Goal: Information Seeking & Learning: Learn about a topic

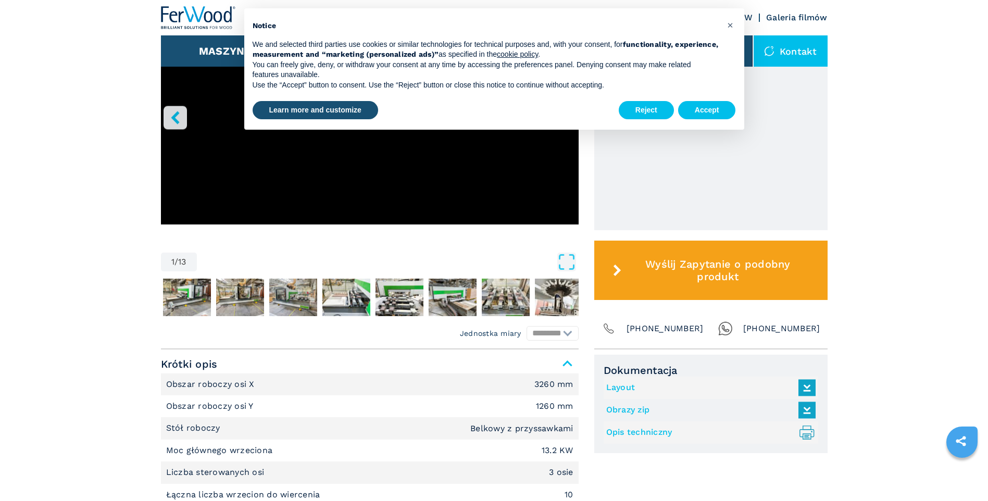
scroll to position [417, 0]
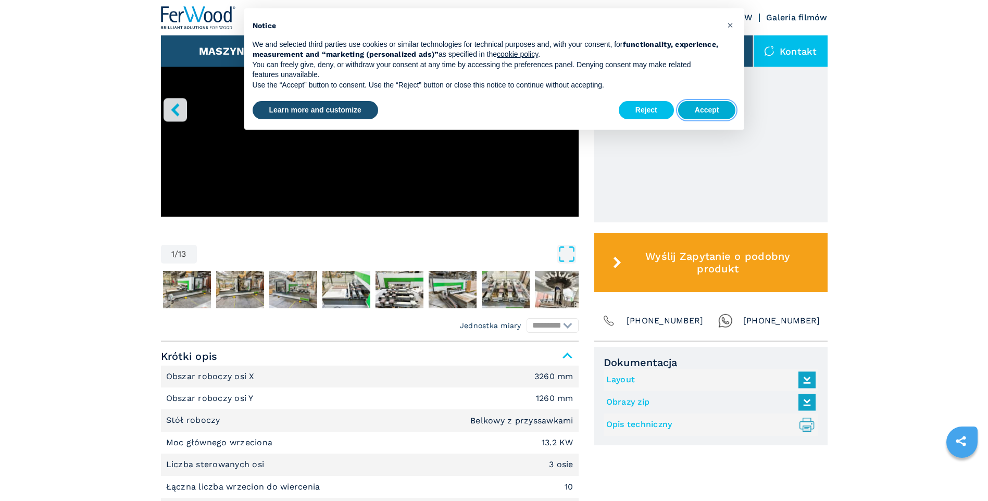
drag, startPoint x: 715, startPoint y: 110, endPoint x: 511, endPoint y: 137, distance: 204.9
click at [715, 110] on button "Accept" at bounding box center [707, 110] width 58 height 19
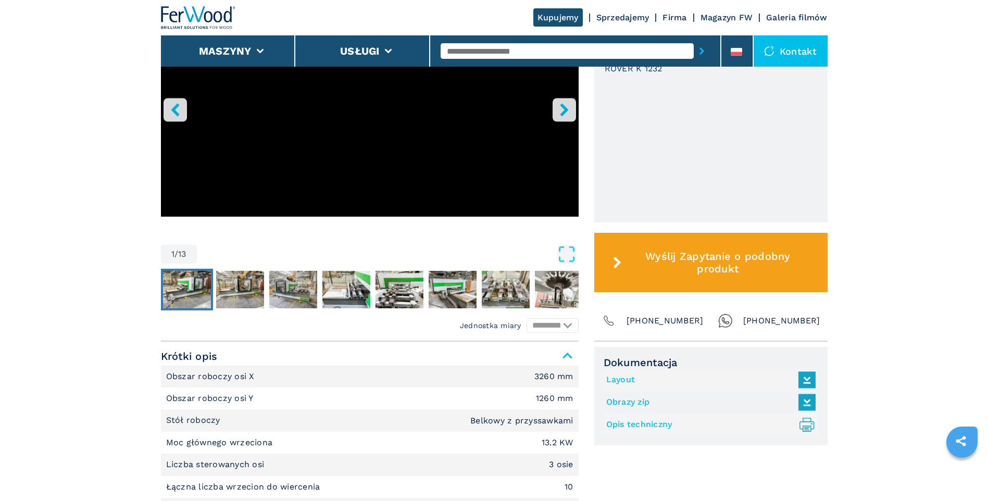
click at [191, 293] on img "Go to Slide 2" at bounding box center [187, 289] width 48 height 37
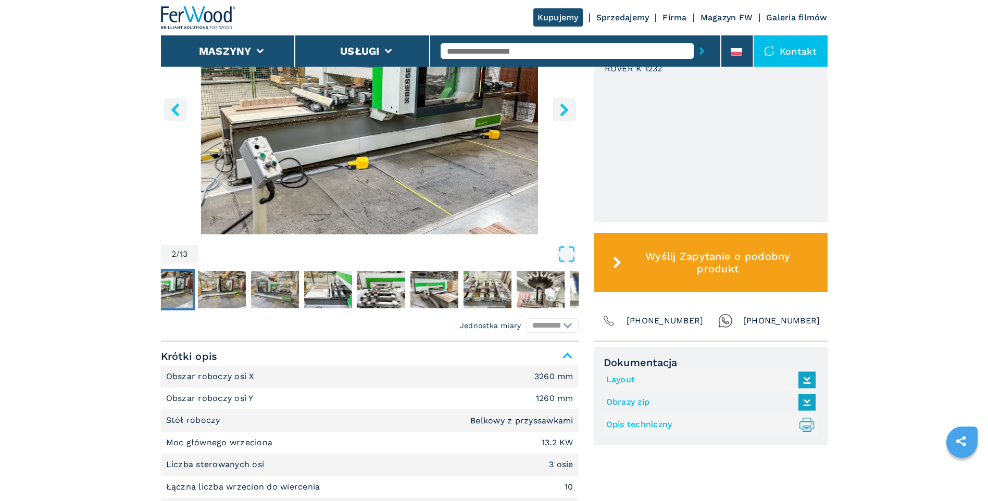
scroll to position [365, 0]
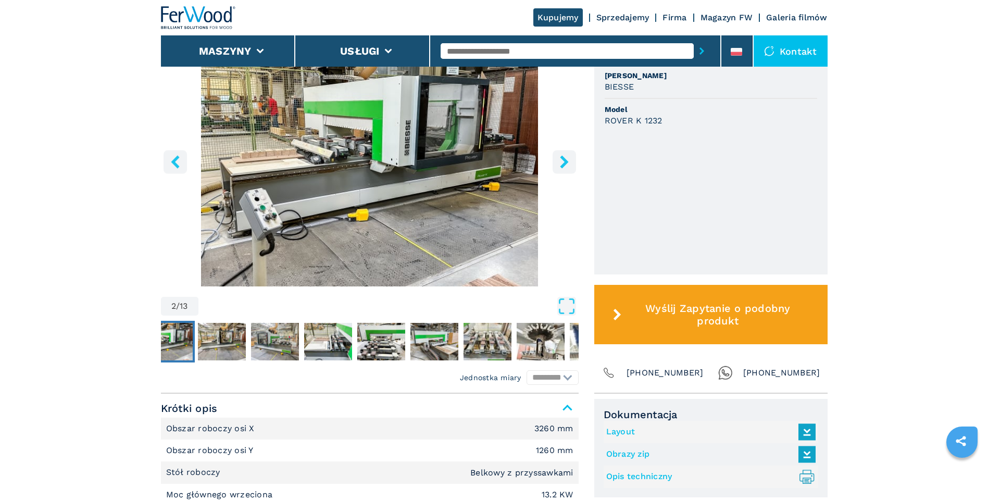
click at [564, 162] on icon "right-button" at bounding box center [564, 161] width 8 height 13
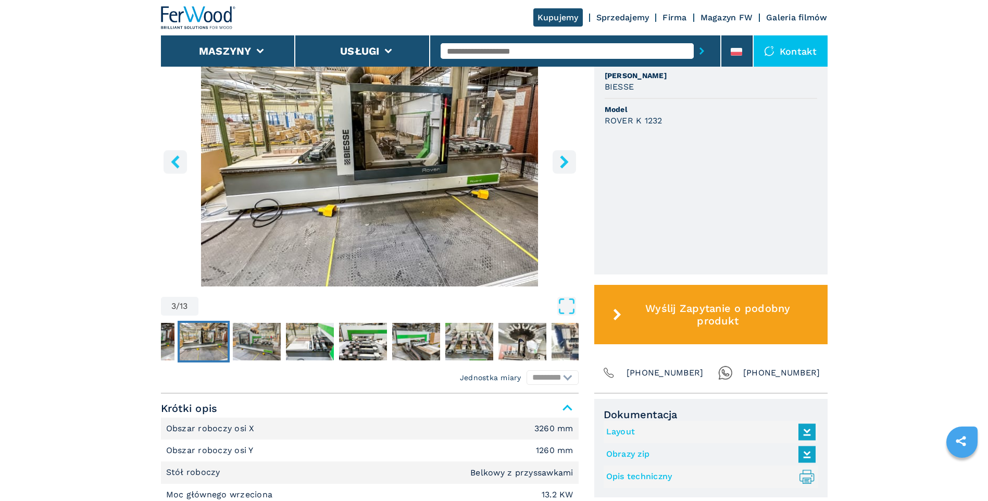
click at [564, 162] on main "HOMEPAGE | maszyny | centrum obróbcze cnc | centra obróbcze z przyssawkami | ro…" at bounding box center [494, 420] width 988 height 1570
click at [564, 162] on icon "right-button" at bounding box center [564, 161] width 8 height 13
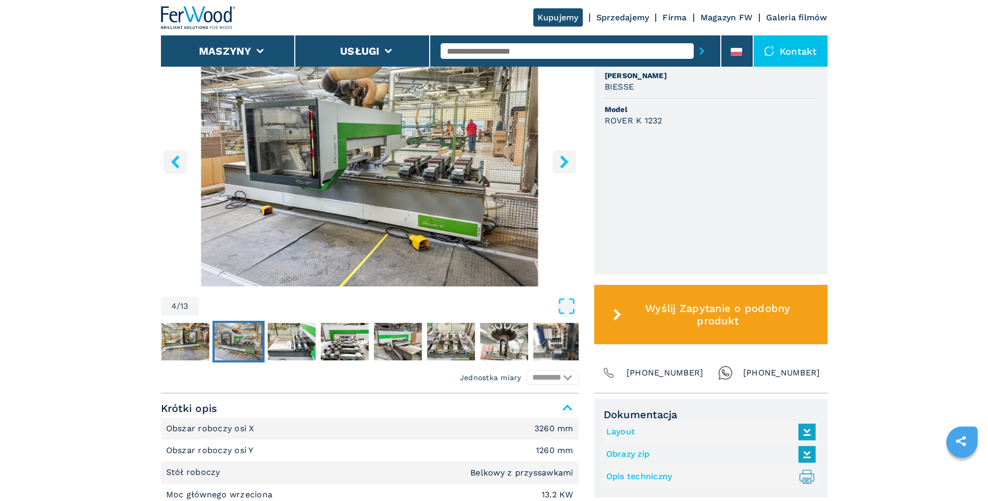
click at [564, 162] on icon "right-button" at bounding box center [564, 161] width 8 height 13
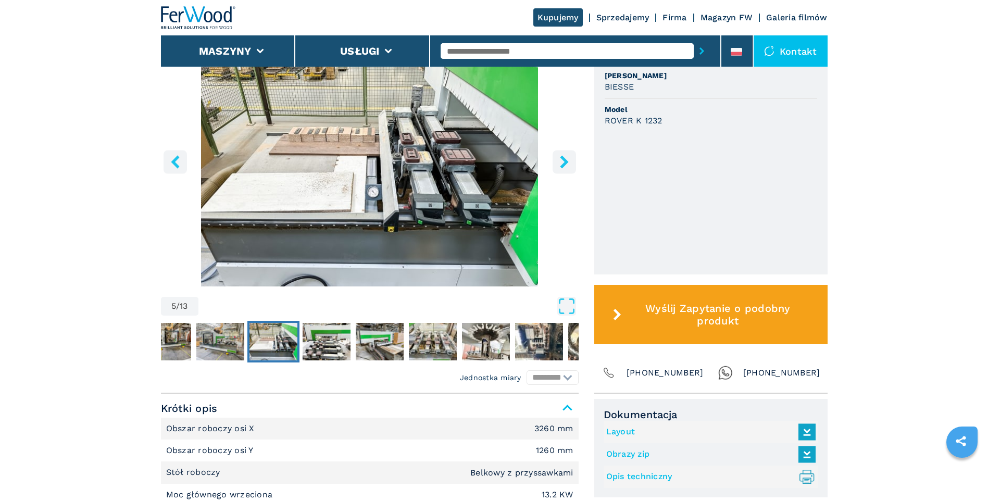
click at [564, 162] on icon "right-button" at bounding box center [564, 161] width 8 height 13
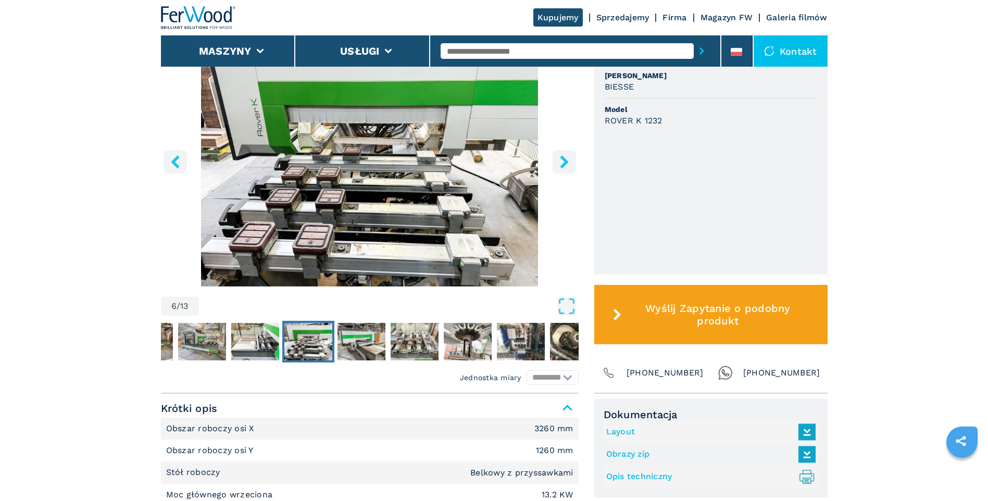
click at [564, 162] on icon "right-button" at bounding box center [564, 161] width 8 height 13
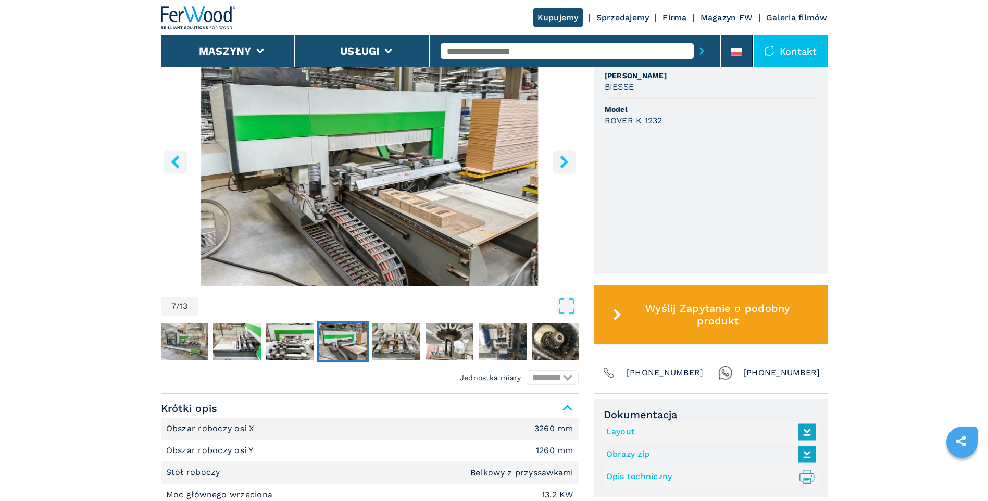
click at [564, 162] on icon "right-button" at bounding box center [564, 161] width 8 height 13
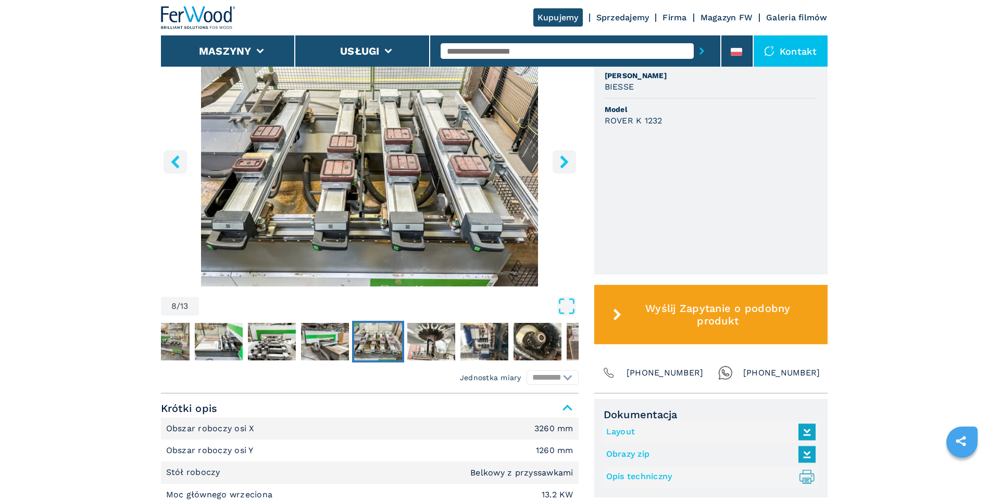
click at [564, 162] on icon "right-button" at bounding box center [564, 161] width 8 height 13
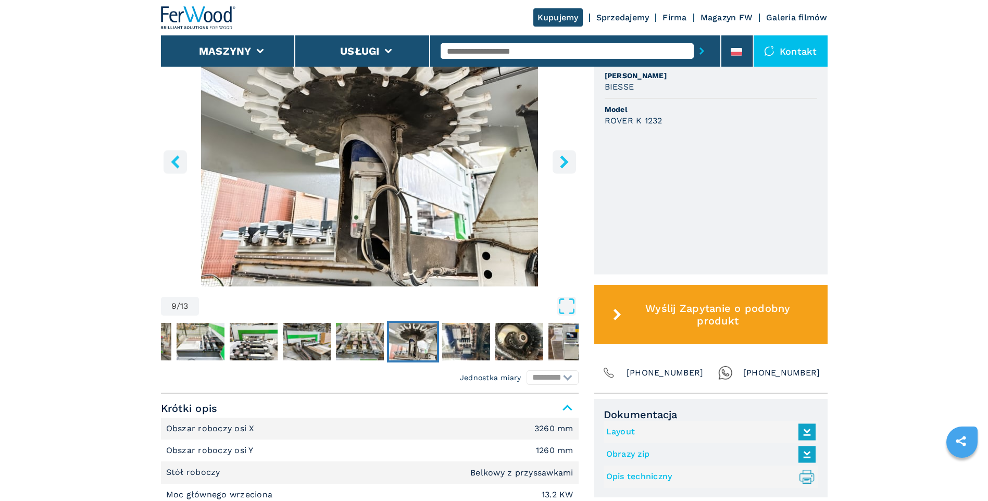
click at [564, 162] on icon "right-button" at bounding box center [564, 161] width 8 height 13
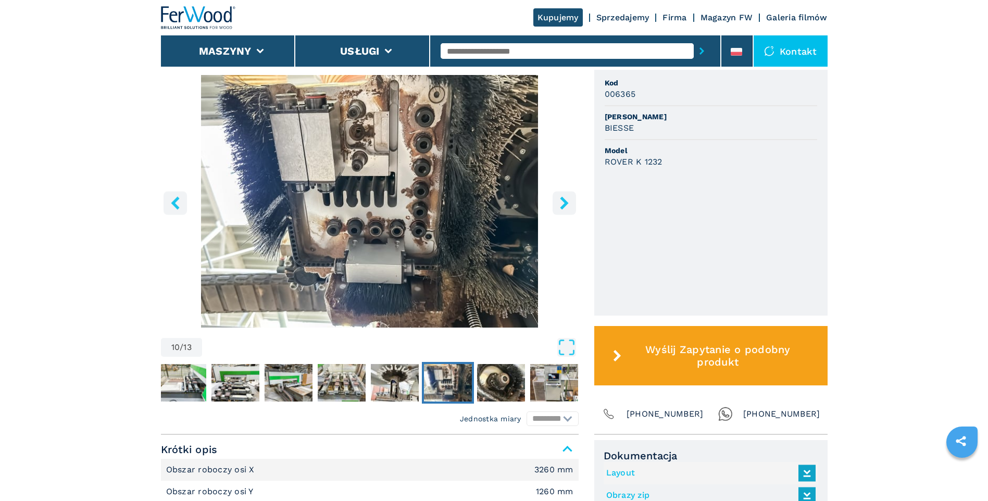
scroll to position [260, 0]
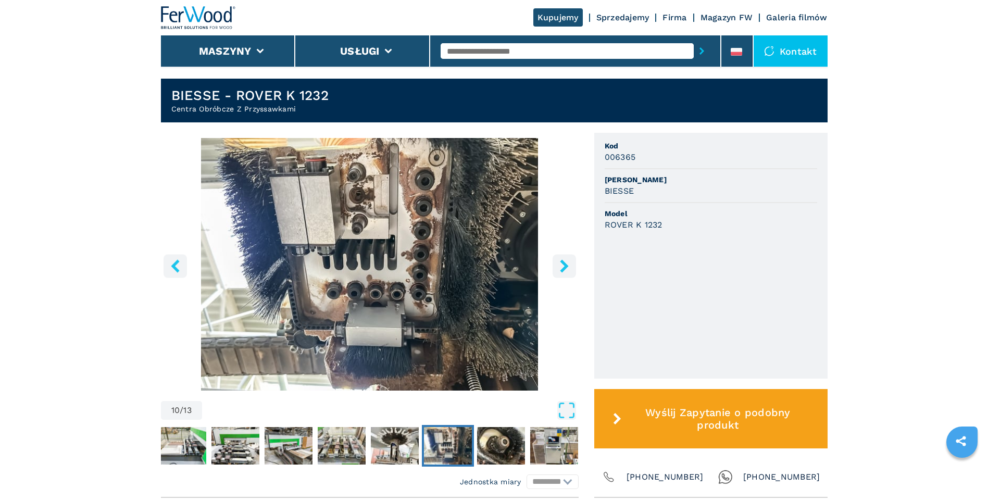
click at [566, 272] on icon "right-button" at bounding box center [564, 265] width 13 height 13
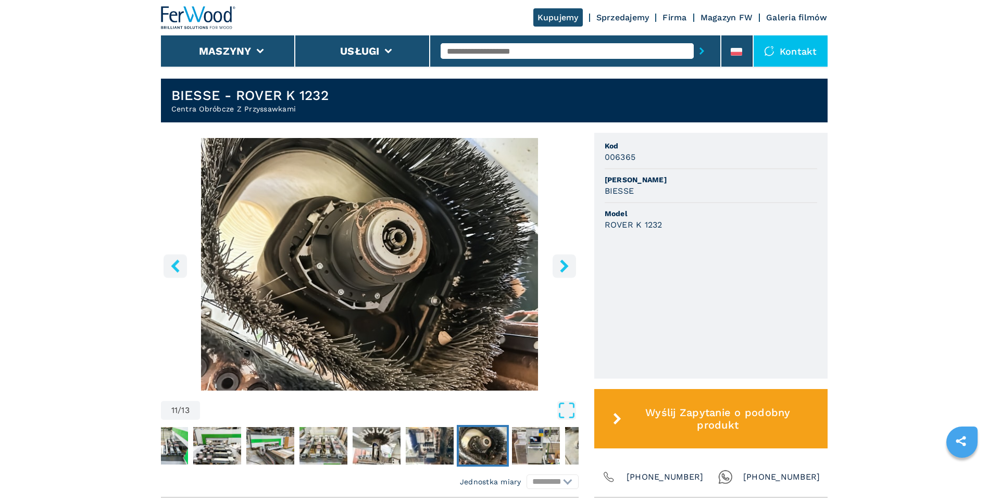
click at [566, 272] on icon "right-button" at bounding box center [564, 265] width 13 height 13
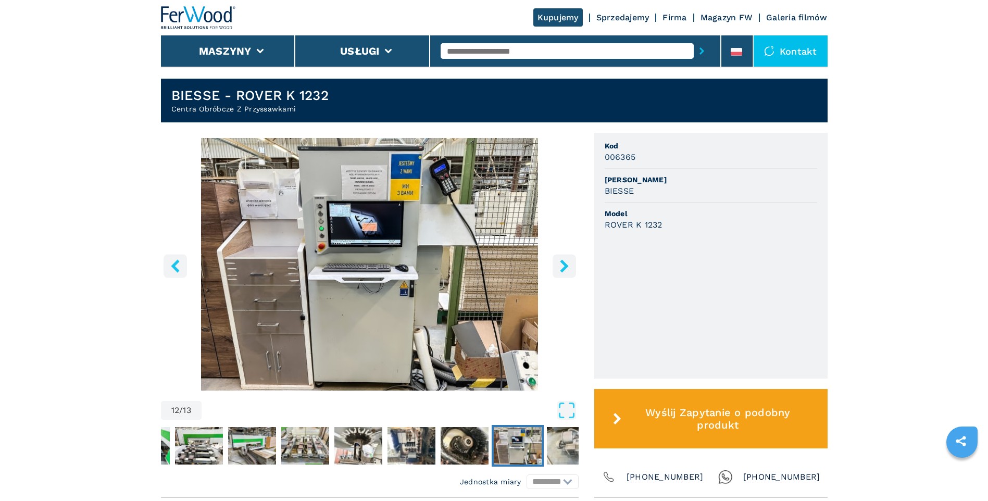
click at [566, 272] on icon "right-button" at bounding box center [564, 265] width 13 height 13
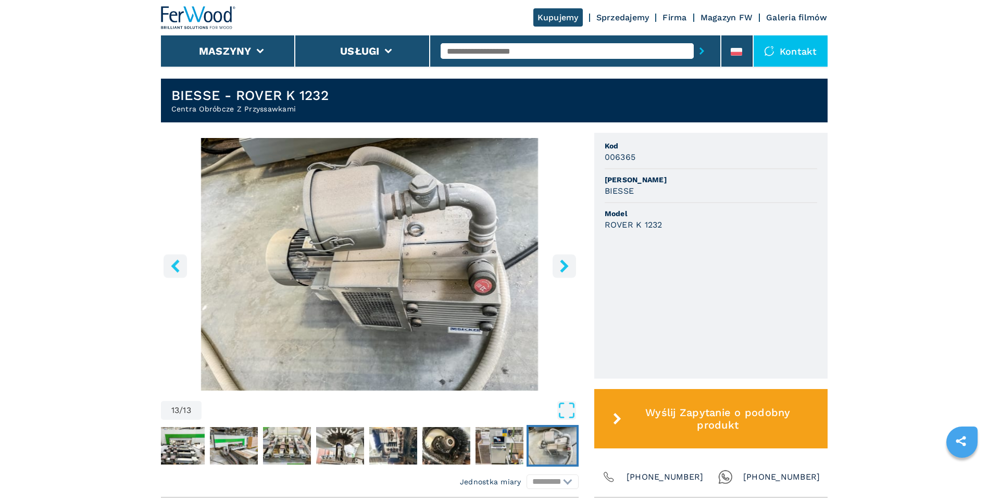
click at [563, 269] on icon "right-button" at bounding box center [564, 265] width 8 height 13
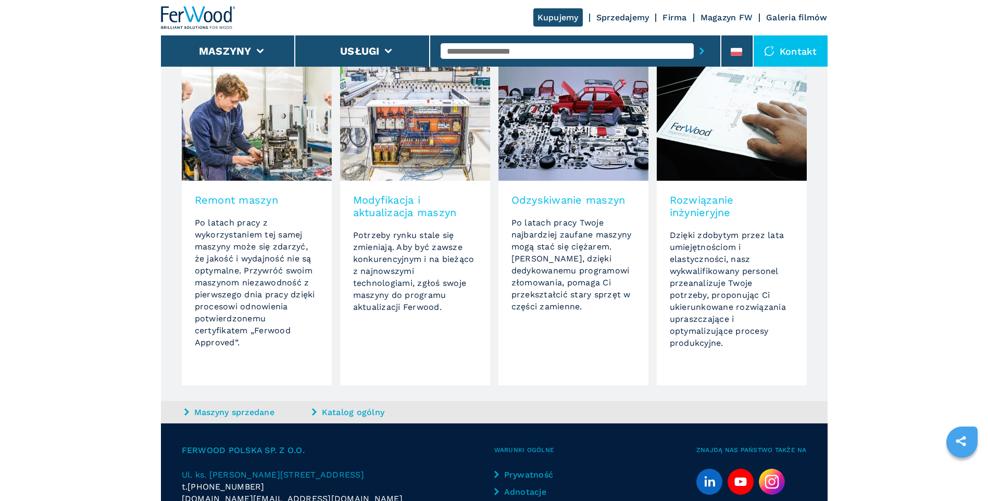
scroll to position [990, 0]
